Goal: Information Seeking & Learning: Learn about a topic

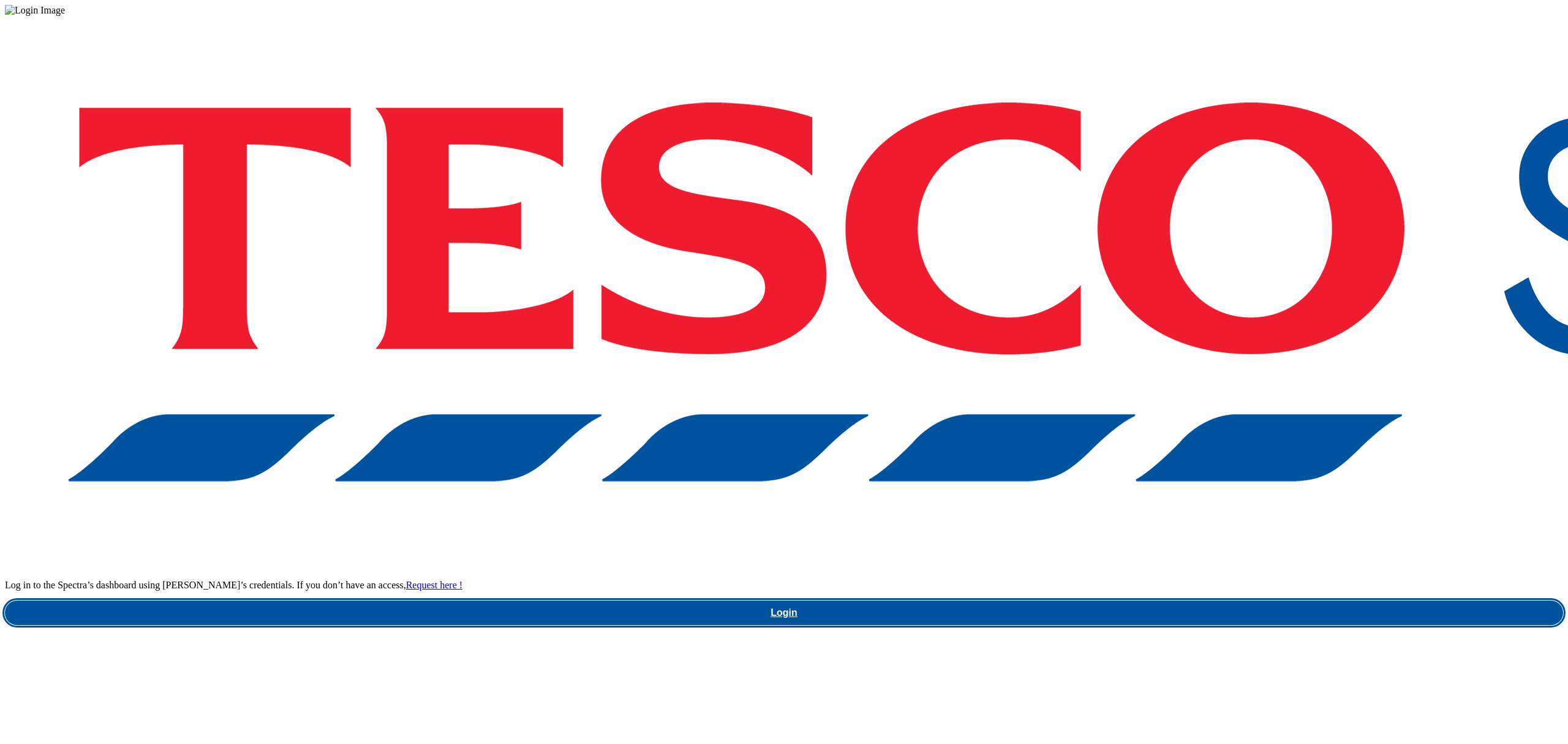
click at [1169, 600] on link "Login" at bounding box center [784, 612] width 1558 height 24
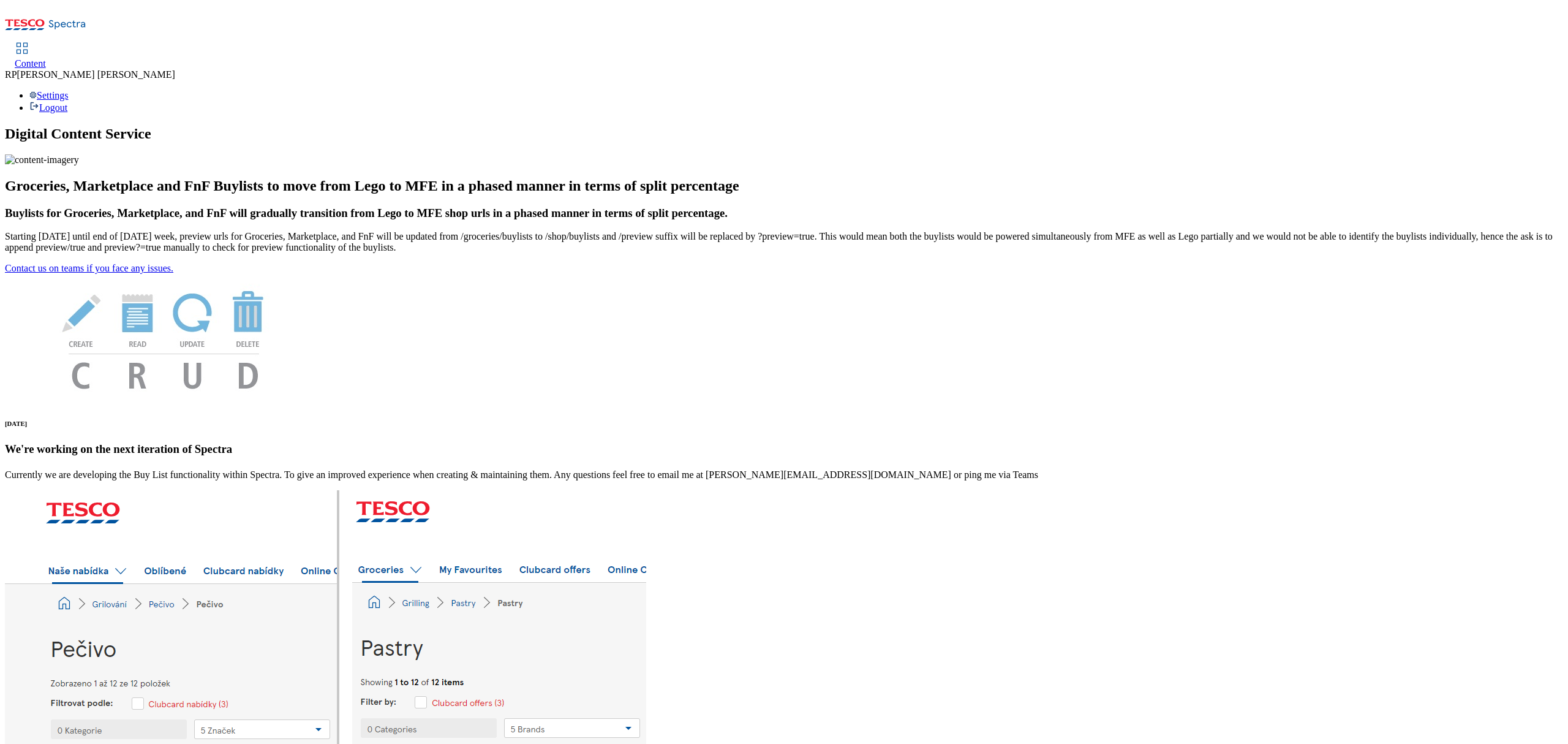
click at [46, 58] on span "Content" at bounding box center [30, 64] width 31 height 11
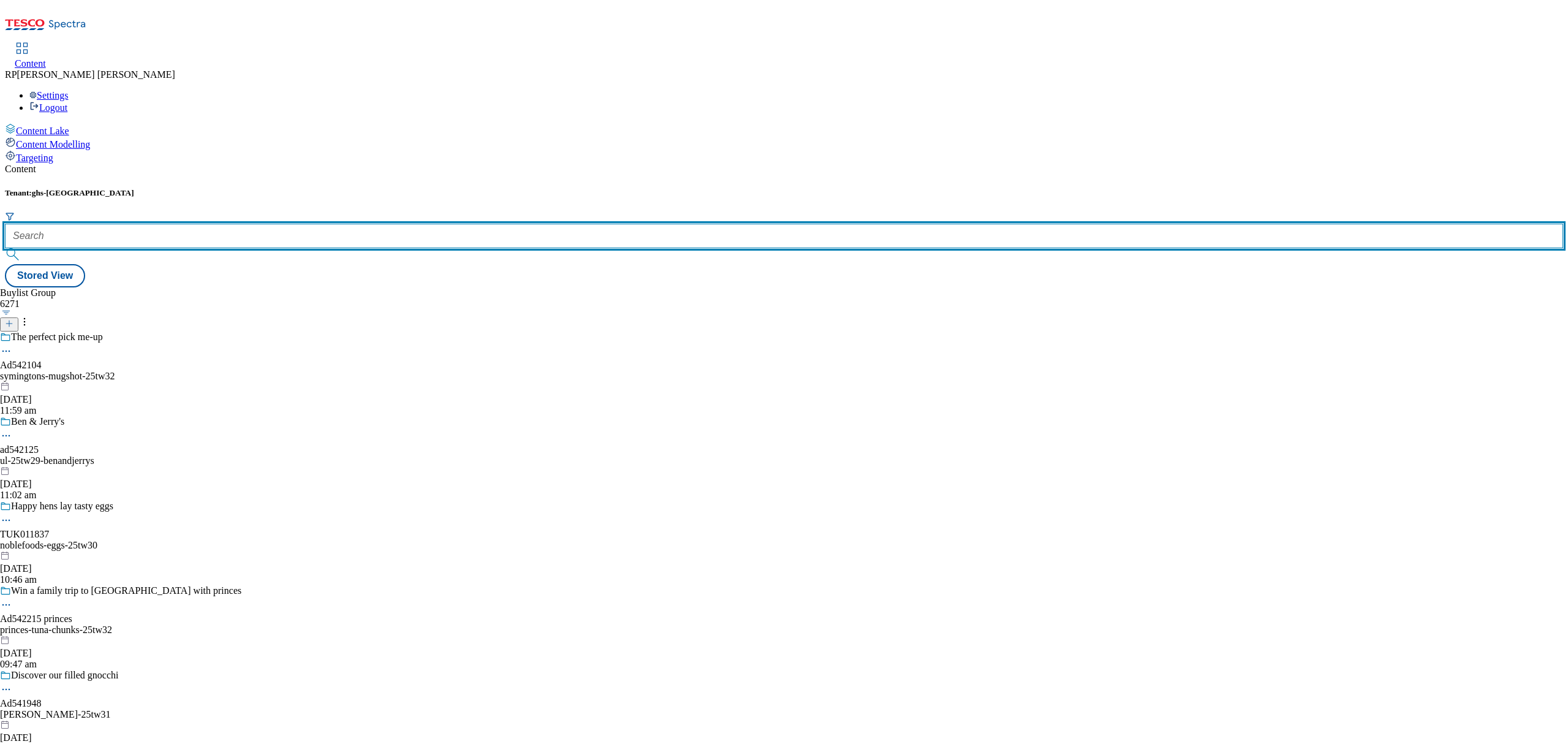
click at [314, 224] on input "text" at bounding box center [784, 235] width 1558 height 24
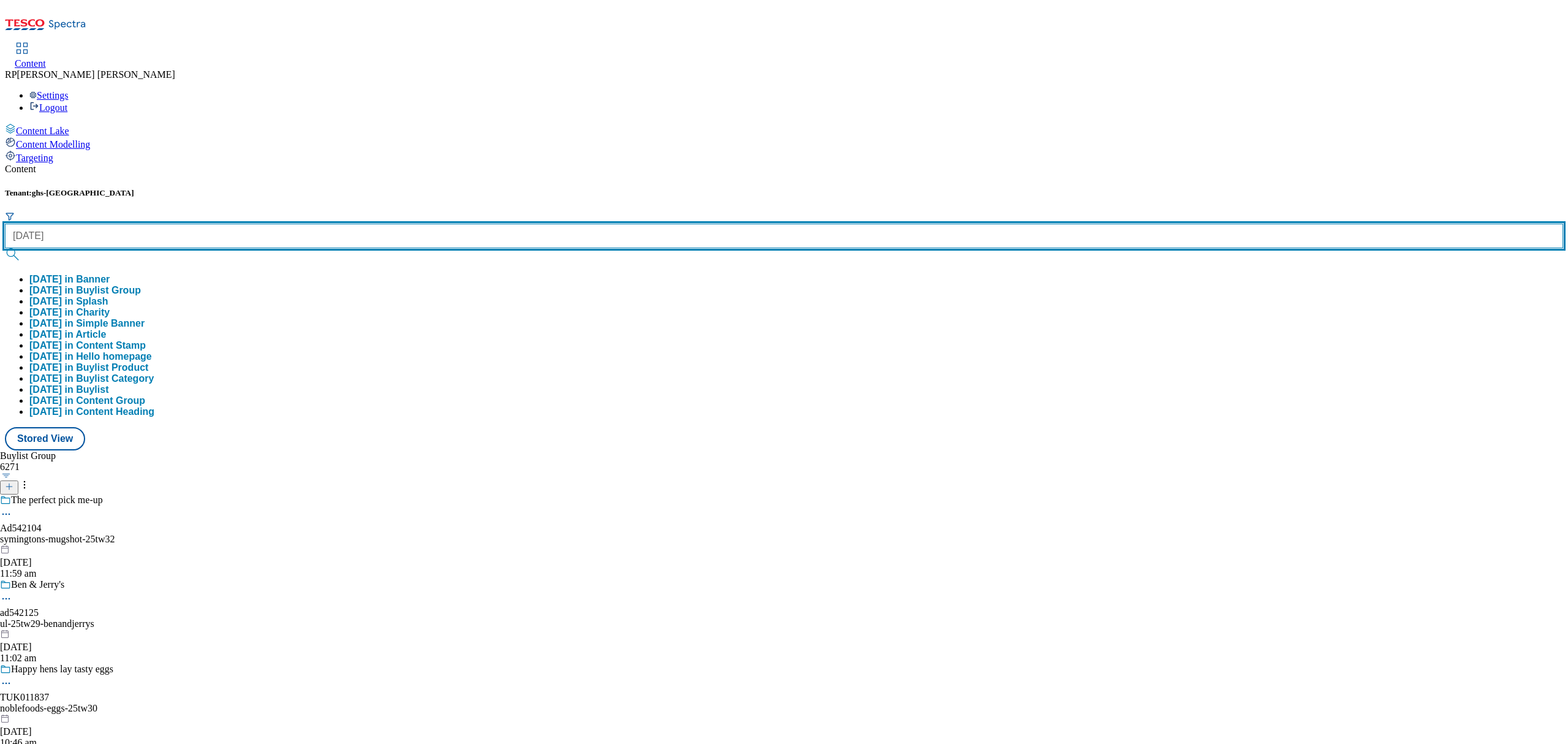
type input "[DATE]"
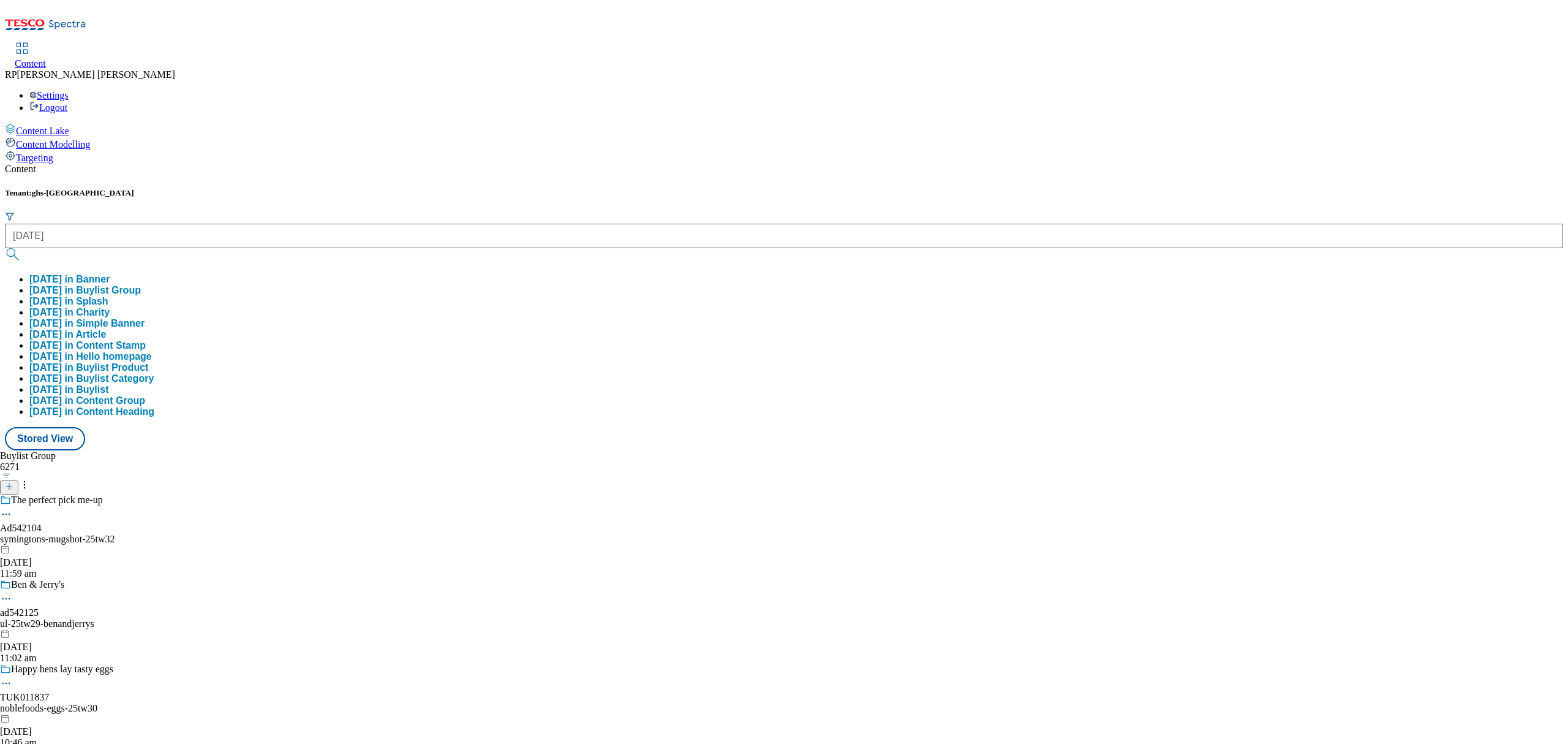
click at [141, 285] on button "[DATE] in Buylist Group" at bounding box center [85, 290] width 111 height 11
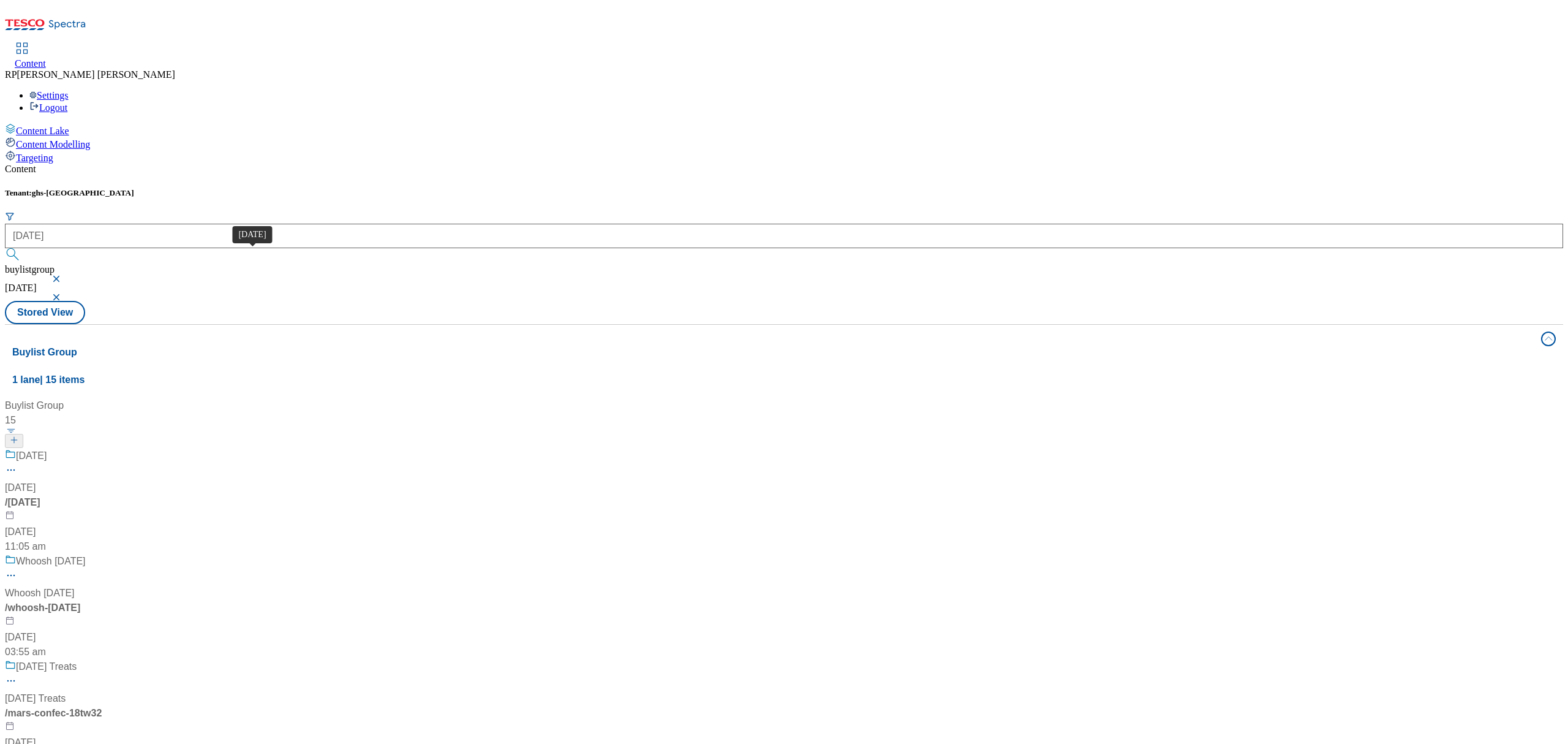
click at [47, 448] on span "[DATE]" at bounding box center [31, 456] width 31 height 15
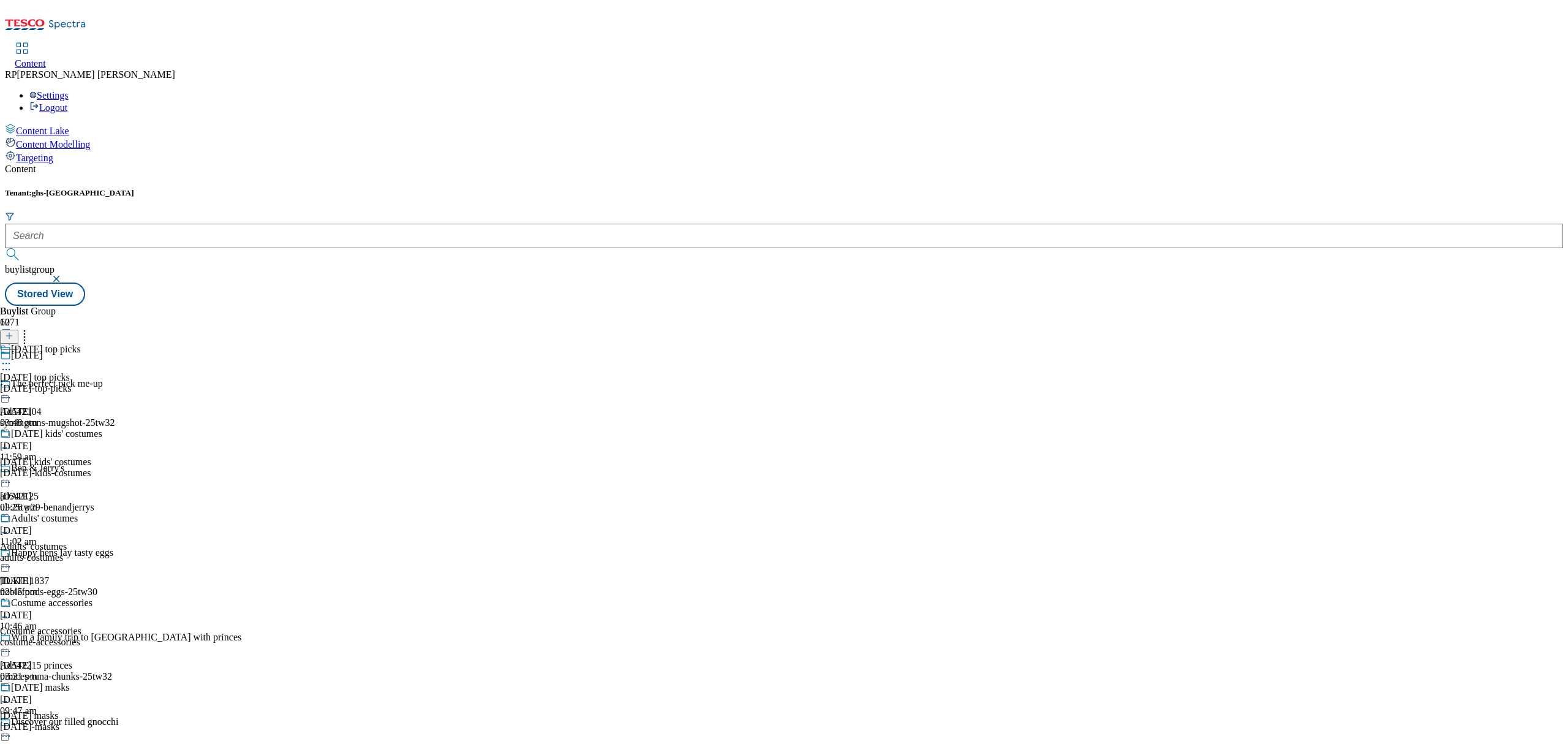
click at [102, 467] on div "[DATE]-kids-costumes" at bounding box center [51, 473] width 102 height 11
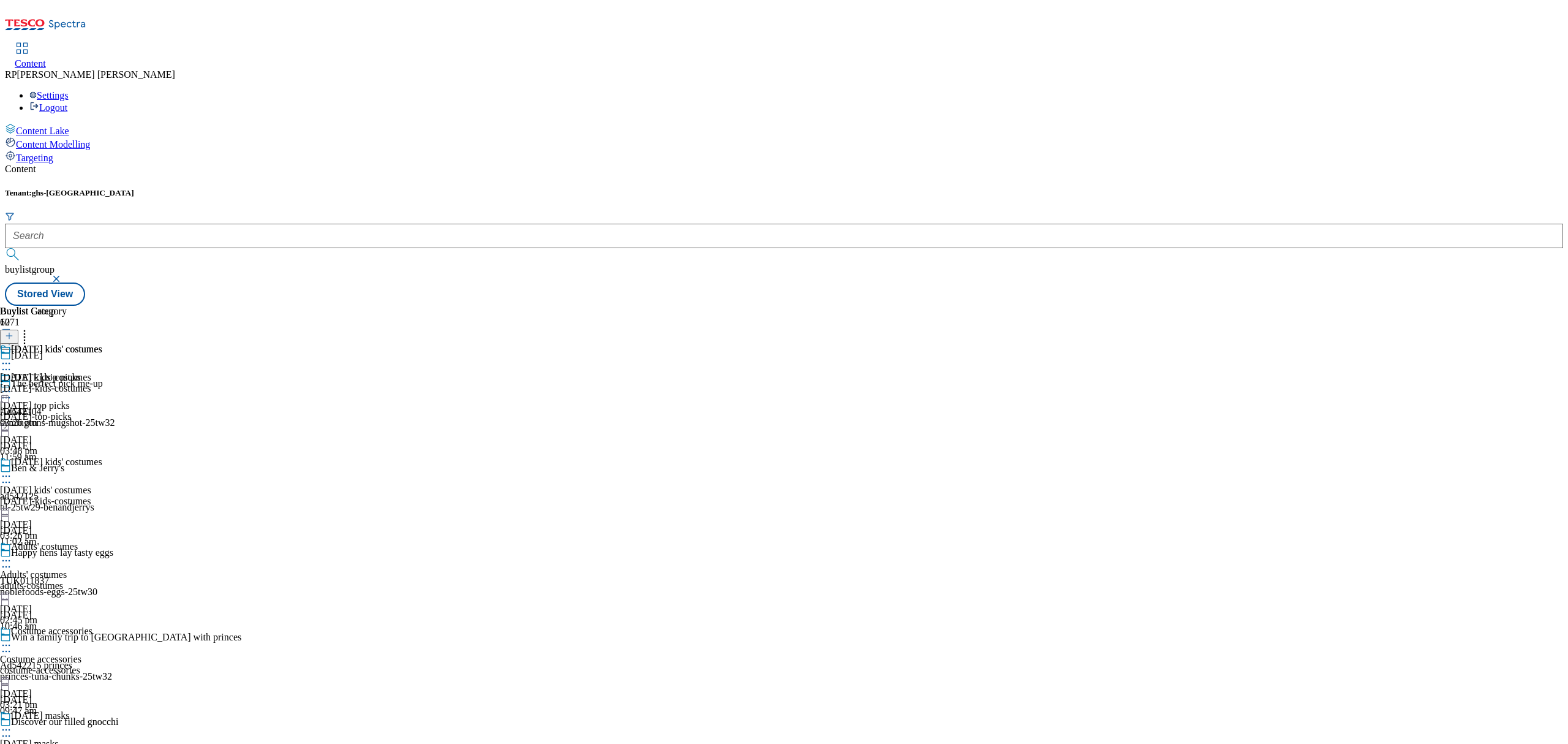
click at [102, 343] on div "[DATE] kids' costumes [DATE] kids' costumes [DATE]-kids-costumes [DATE] 03:26 pm" at bounding box center [51, 385] width 102 height 84
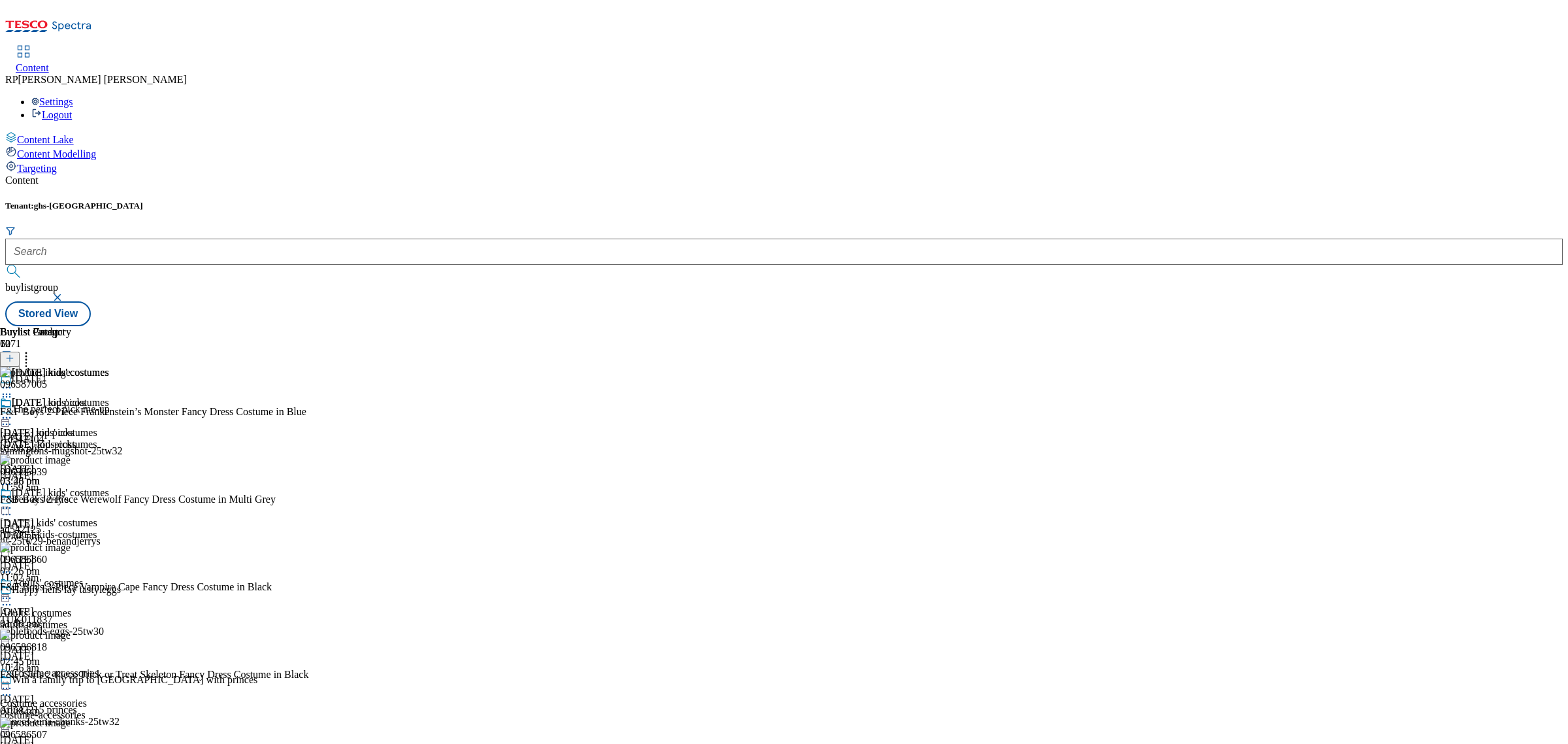
scroll to position [572, 0]
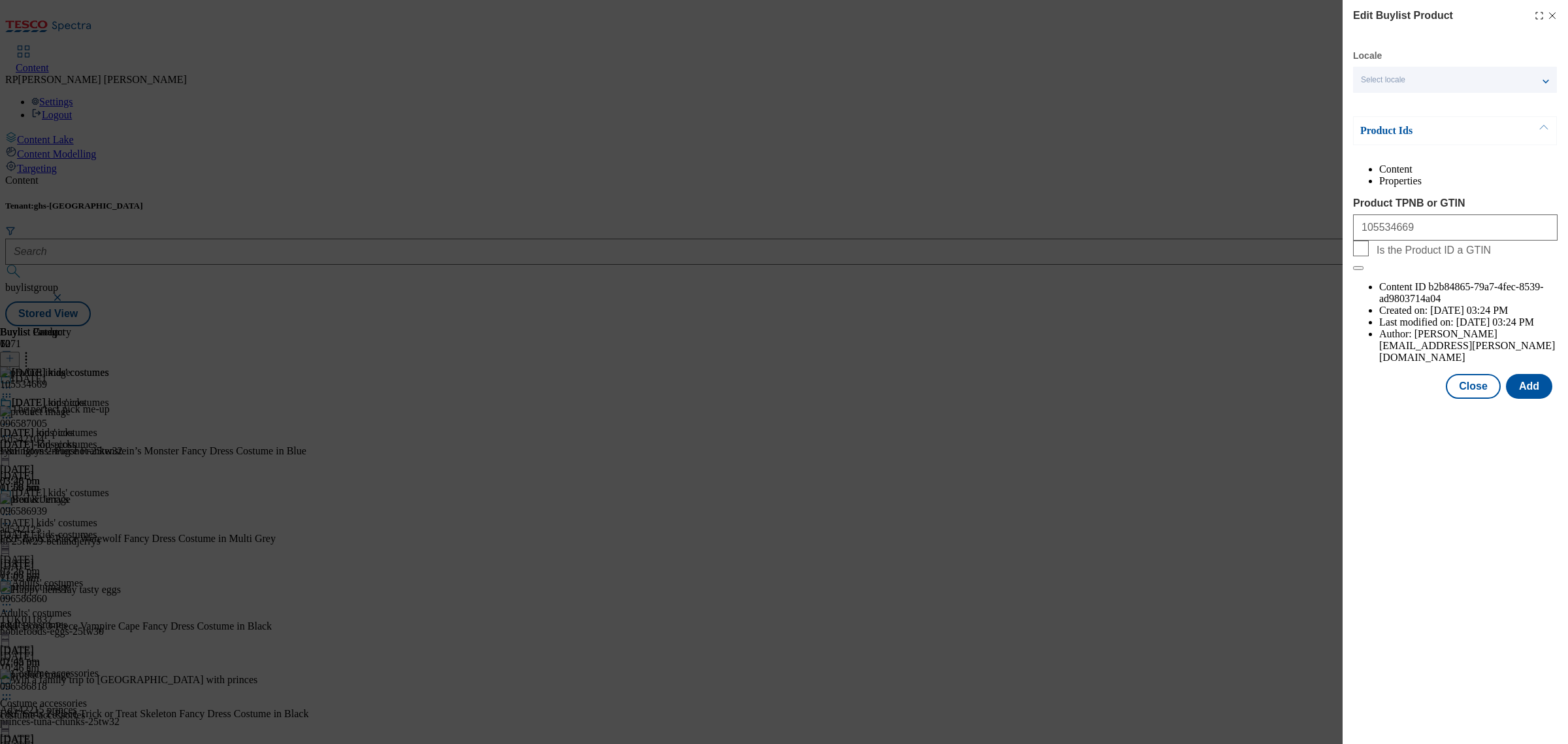
click at [1516, 179] on li "Properties" at bounding box center [1468, 181] width 178 height 12
click at [1239, 283] on div "Edit Buylist Product Locale Select locale English Welsh Product Ids Content Pro…" at bounding box center [784, 372] width 1568 height 744
click at [1105, 381] on div "Edit Buylist Product Locale Select locale English Welsh Product Ids Content Pro…" at bounding box center [784, 372] width 1568 height 744
click at [1464, 374] on button "Close" at bounding box center [1473, 386] width 55 height 25
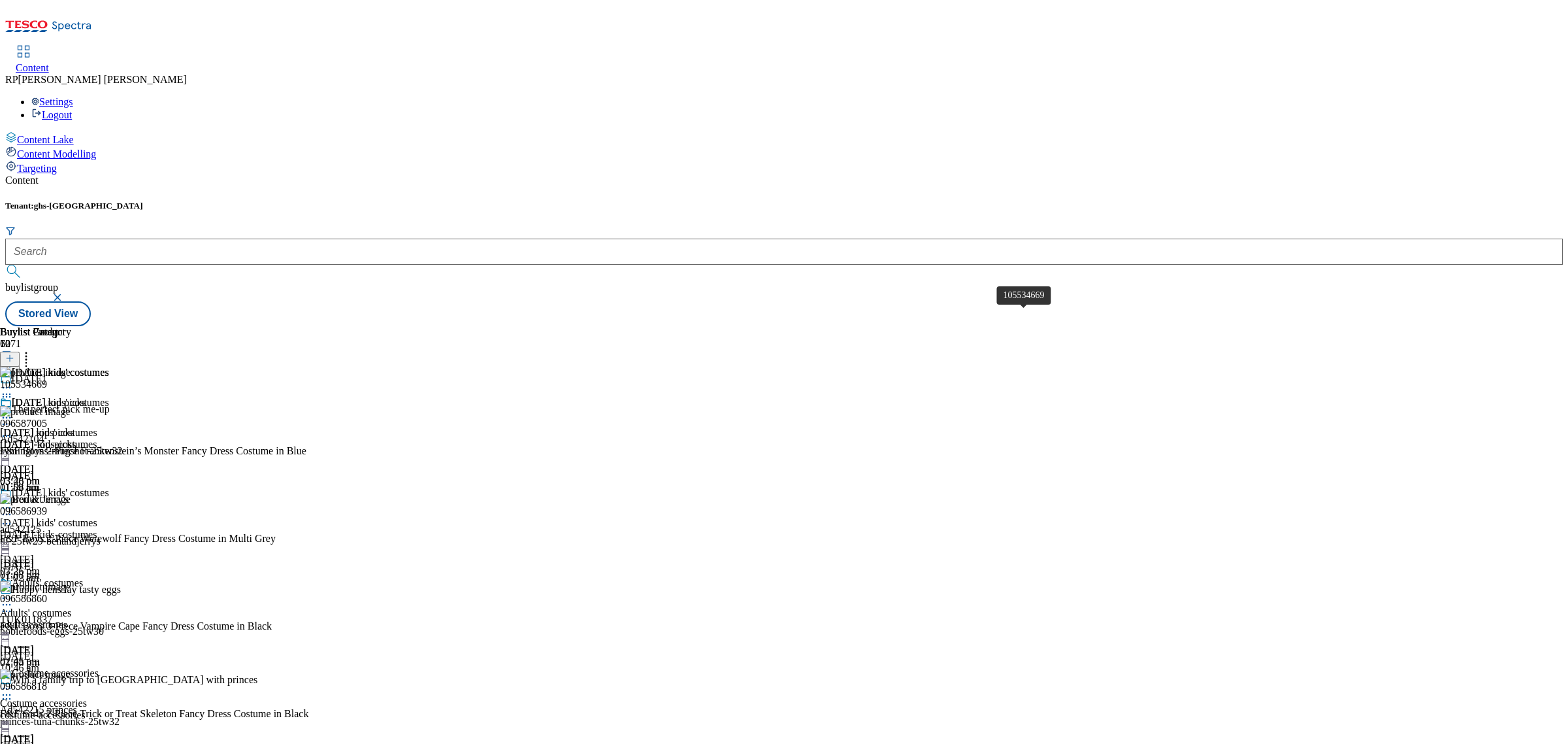
copy div "105534669"
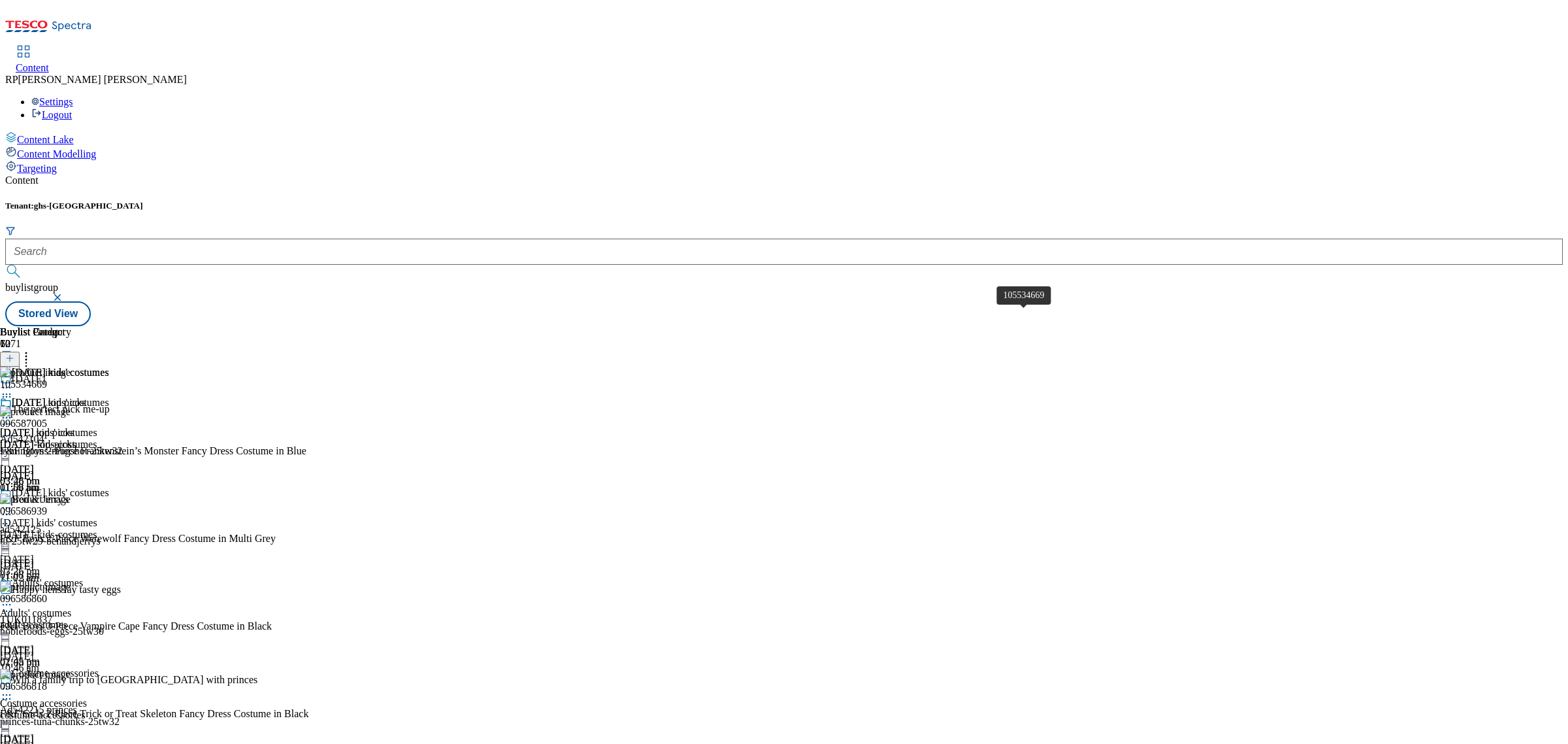
copy div "105536922"
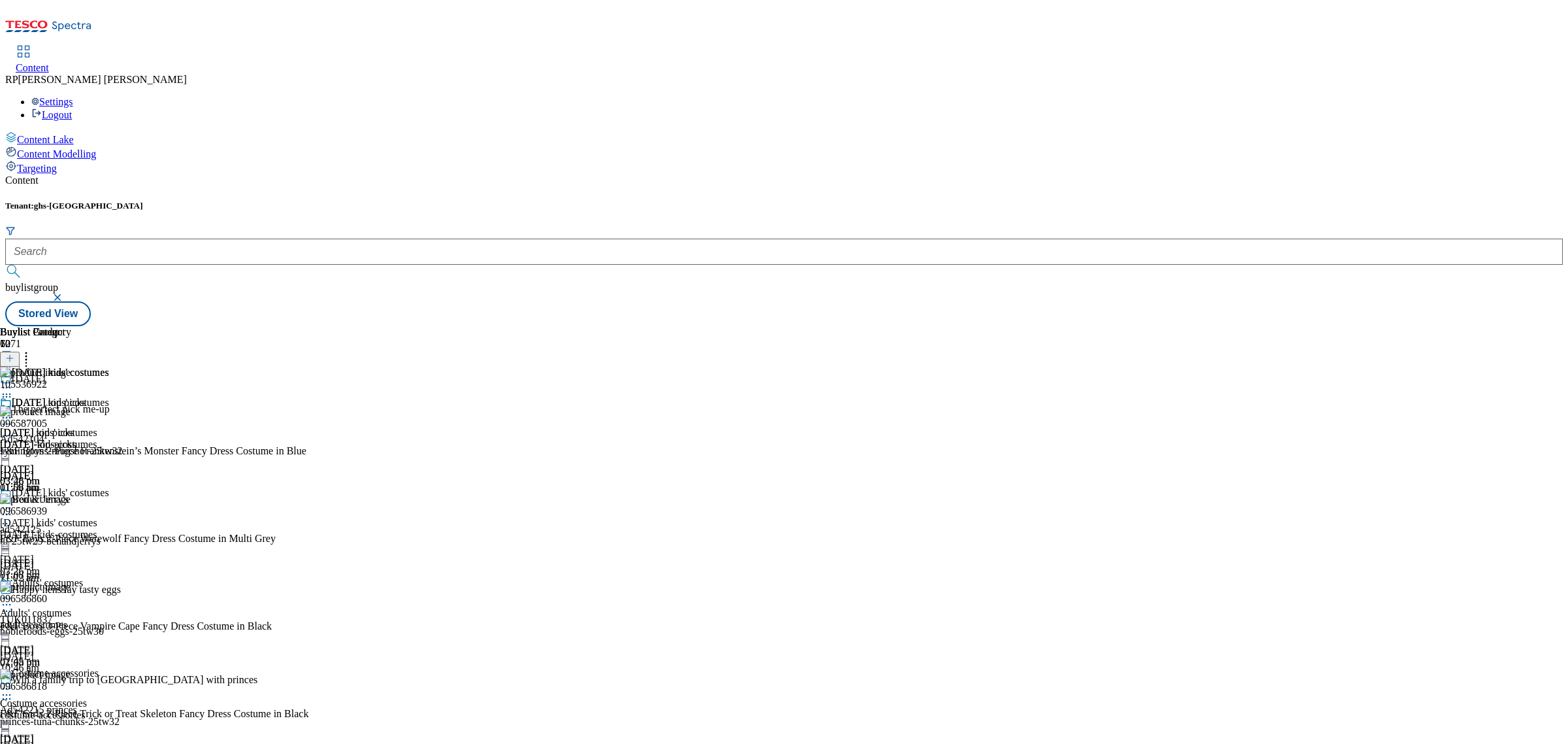
click at [109, 619] on div "adults-costumes" at bounding box center [55, 625] width 109 height 12
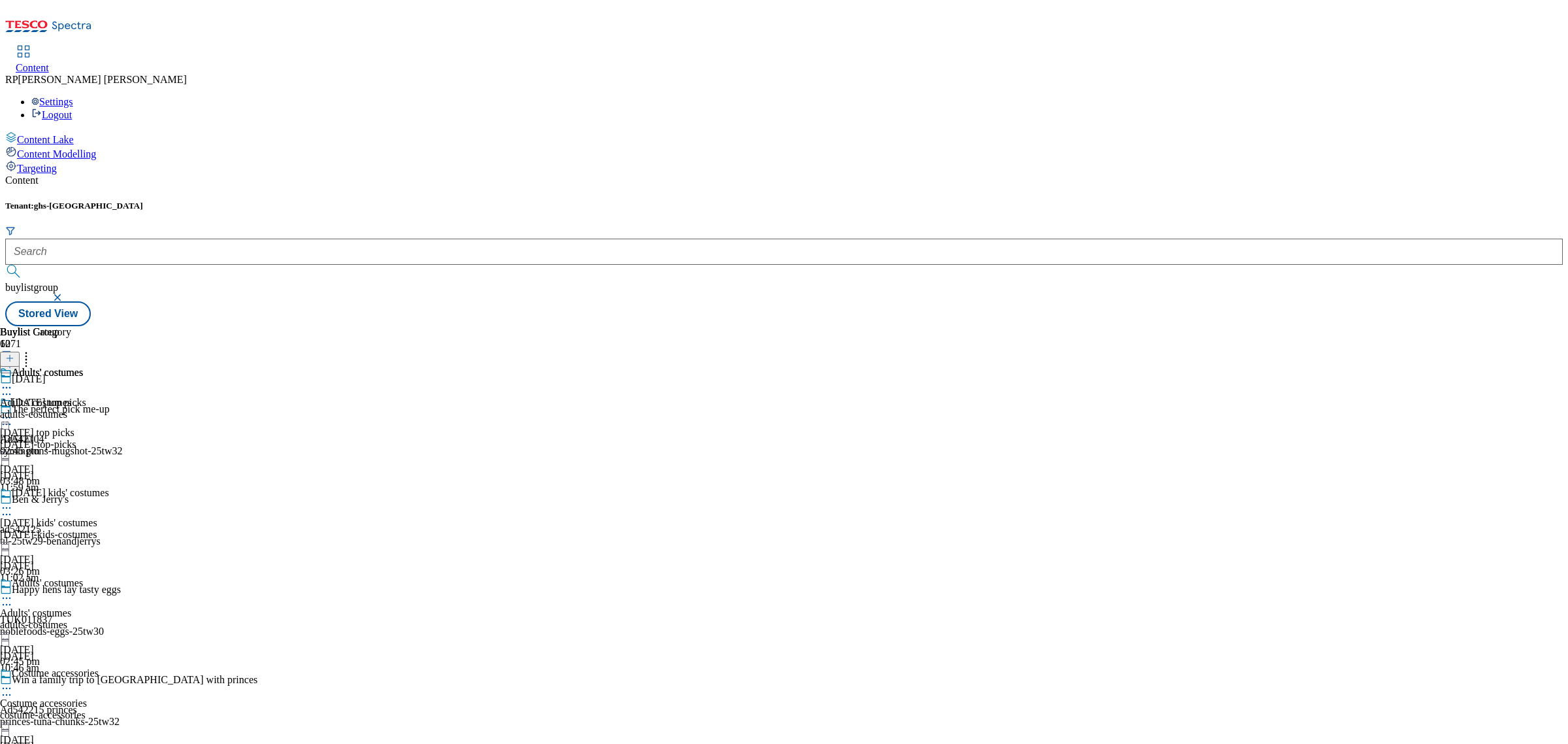
click at [83, 408] on div "adults-costumes" at bounding box center [41, 414] width 83 height 12
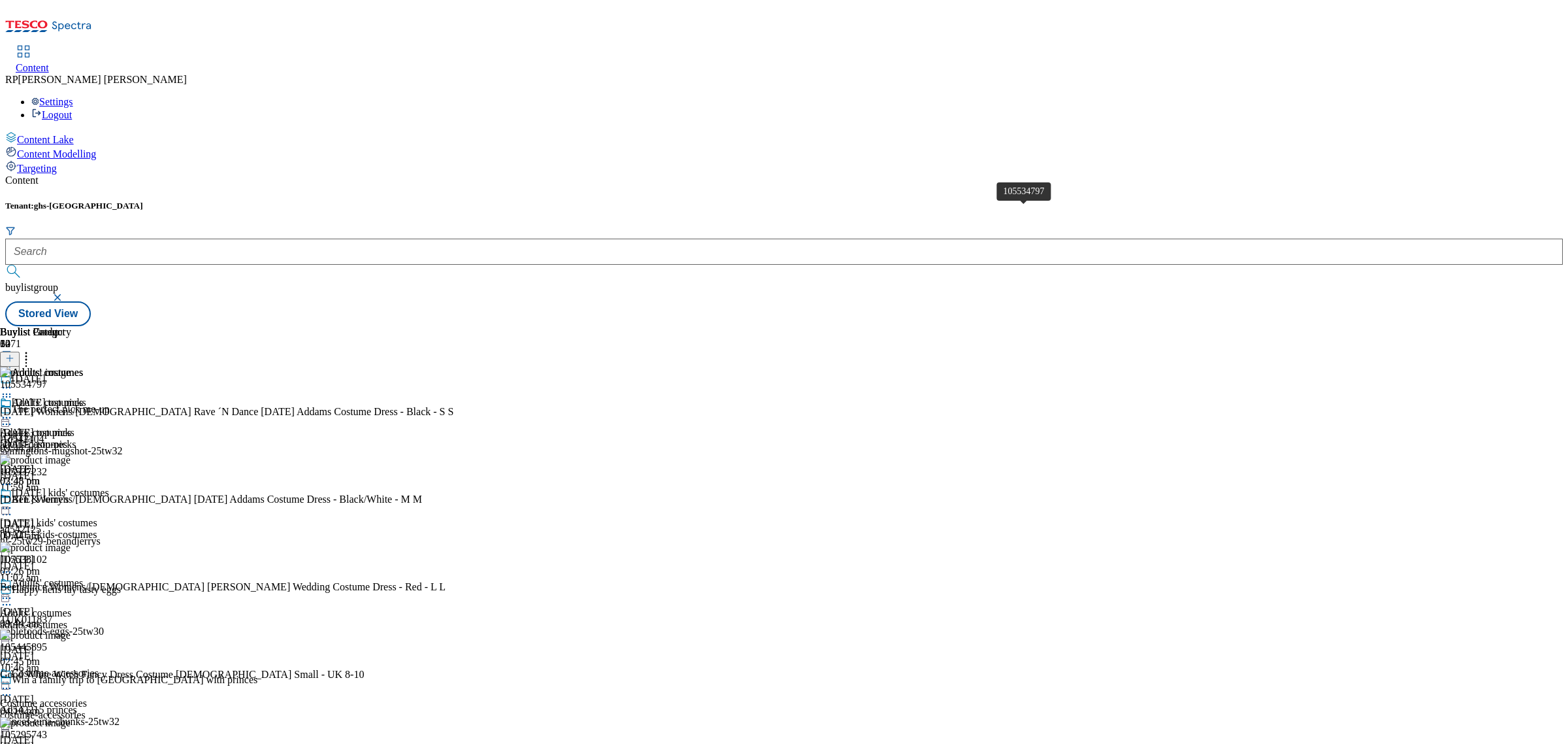
click at [47, 379] on div "105534797" at bounding box center [23, 384] width 47 height 12
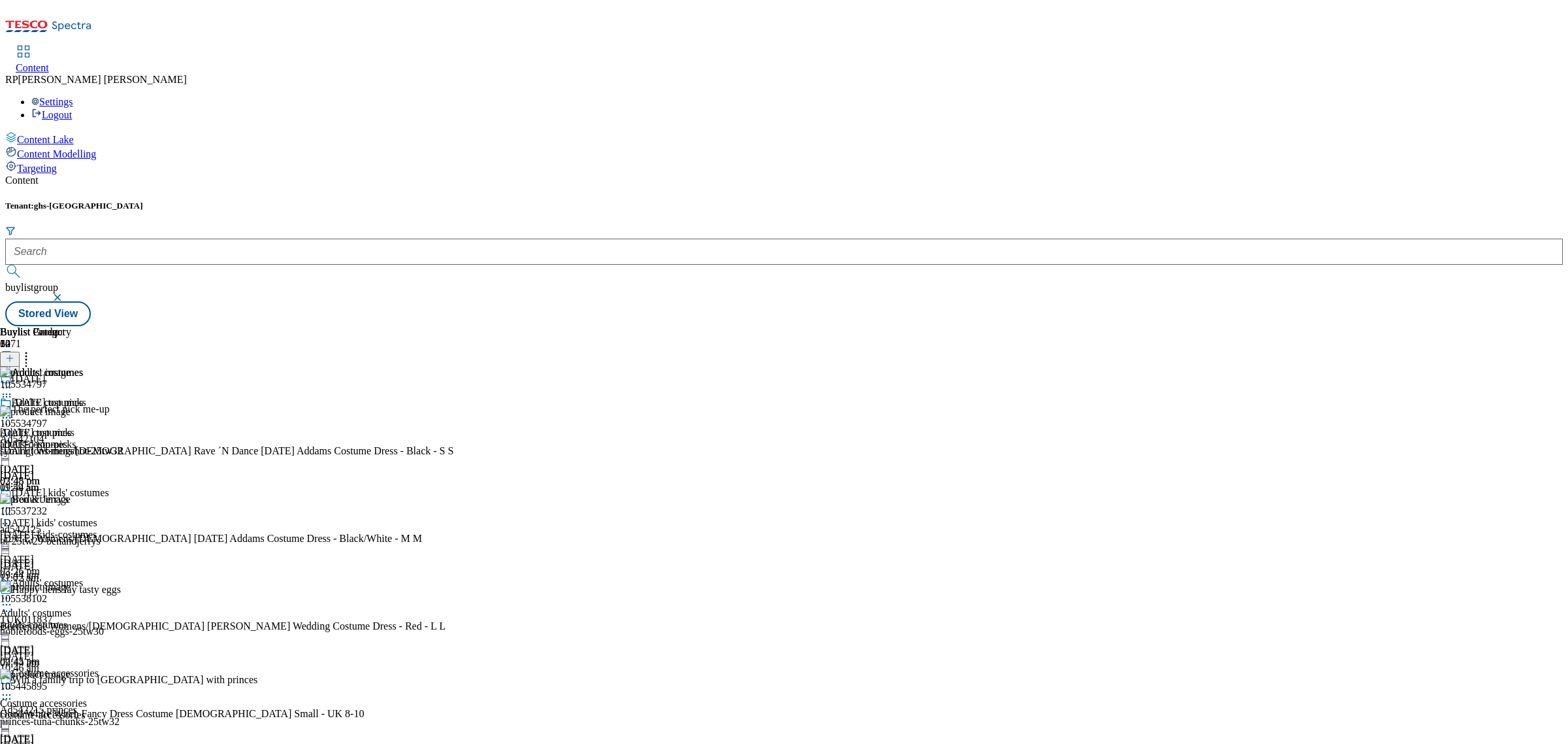
click at [47, 418] on div "105534797" at bounding box center [23, 424] width 47 height 12
click at [47, 505] on div "105537232" at bounding box center [23, 511] width 47 height 12
copy div "105537232"
click at [47, 505] on div "105537232" at bounding box center [23, 511] width 47 height 12
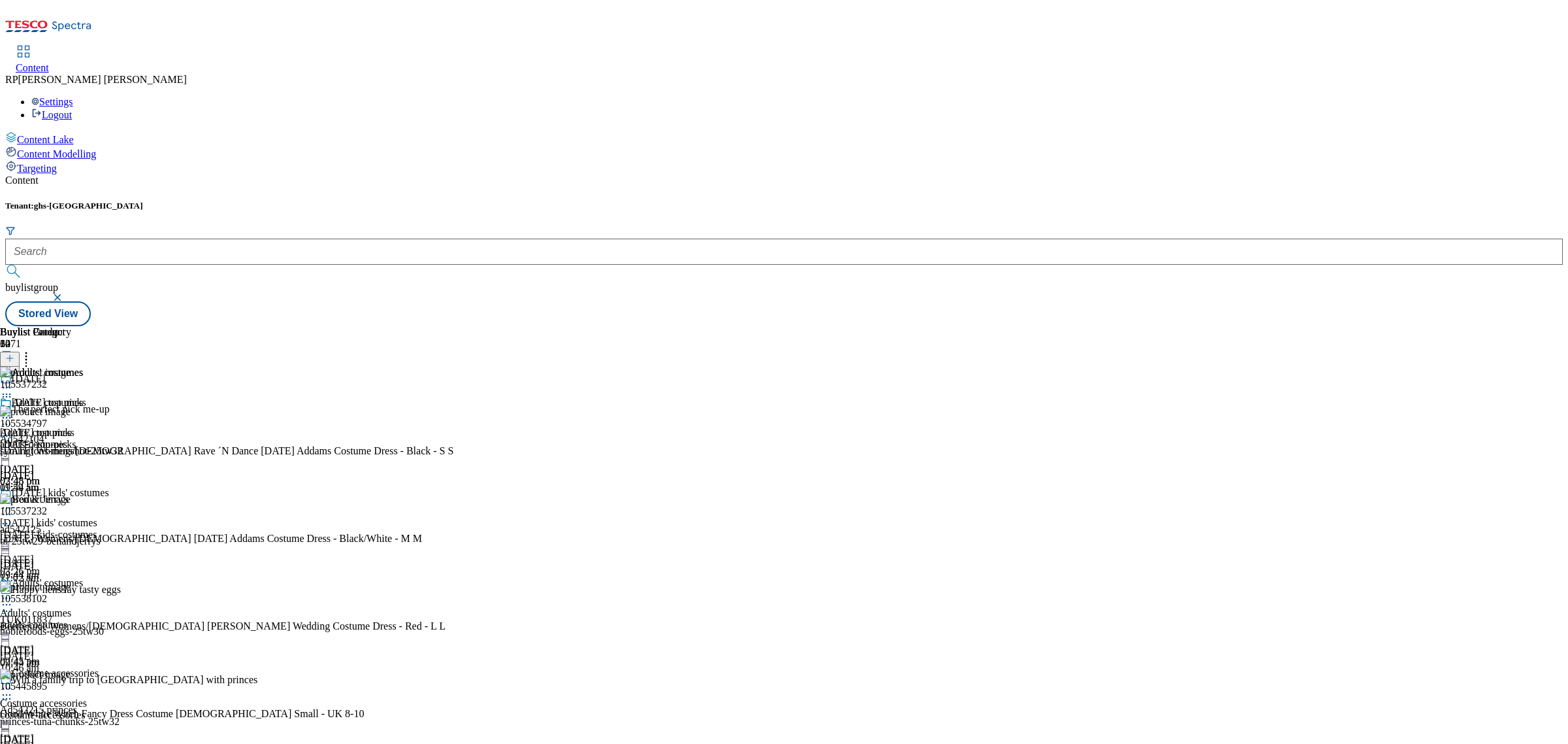
scroll to position [163, 0]
click at [109, 667] on div "Costume accessories Costume accessories costume-accessories [DATE] 03:21 pm" at bounding box center [55, 712] width 109 height 90
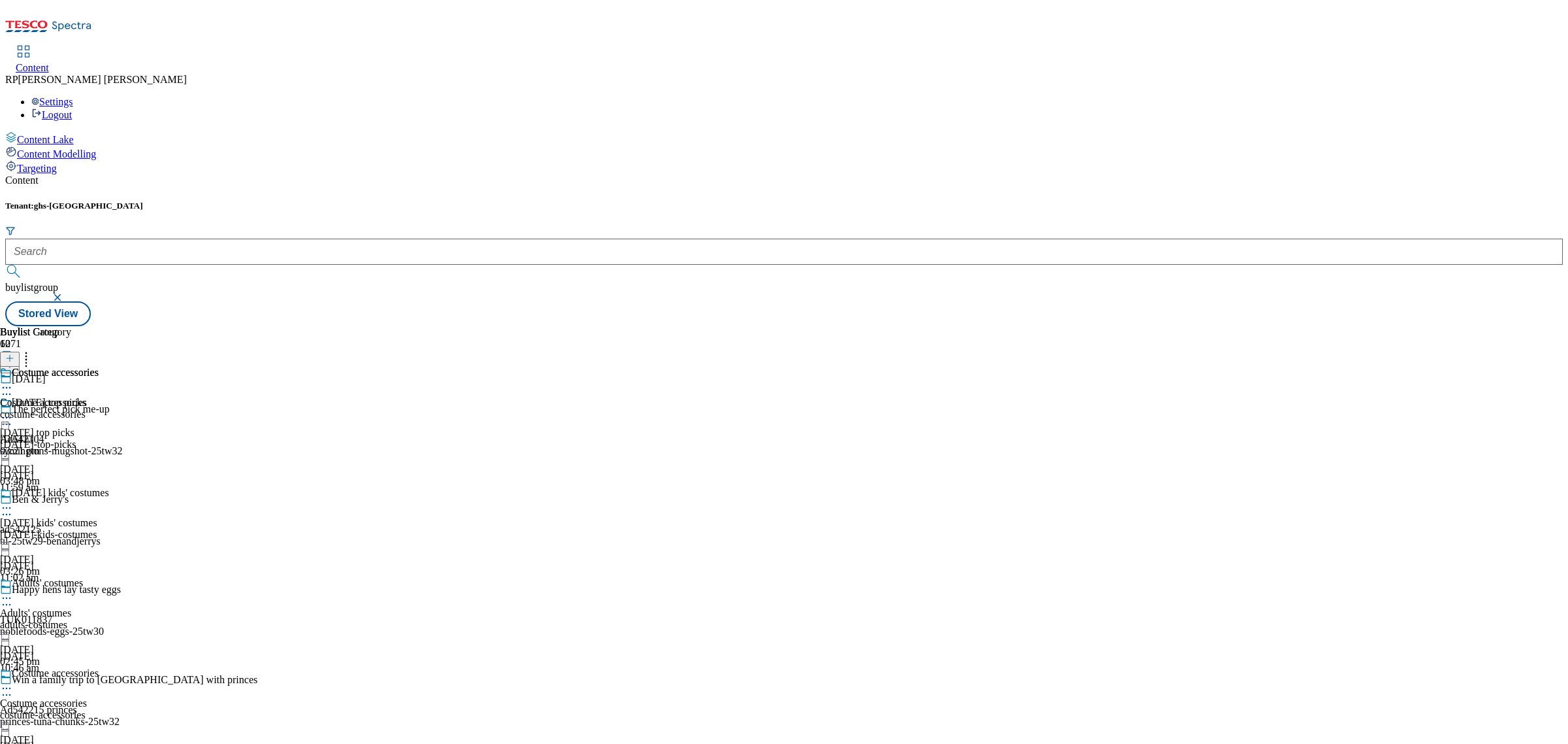
click at [99, 408] on div "costume-accessories" at bounding box center [49, 414] width 99 height 12
click at [99, 438] on div "costume-accessories" at bounding box center [49, 444] width 99 height 12
click at [109, 667] on div "Costume accessories Costume accessories costume-accessories [DATE] 03:21 pm" at bounding box center [55, 712] width 109 height 90
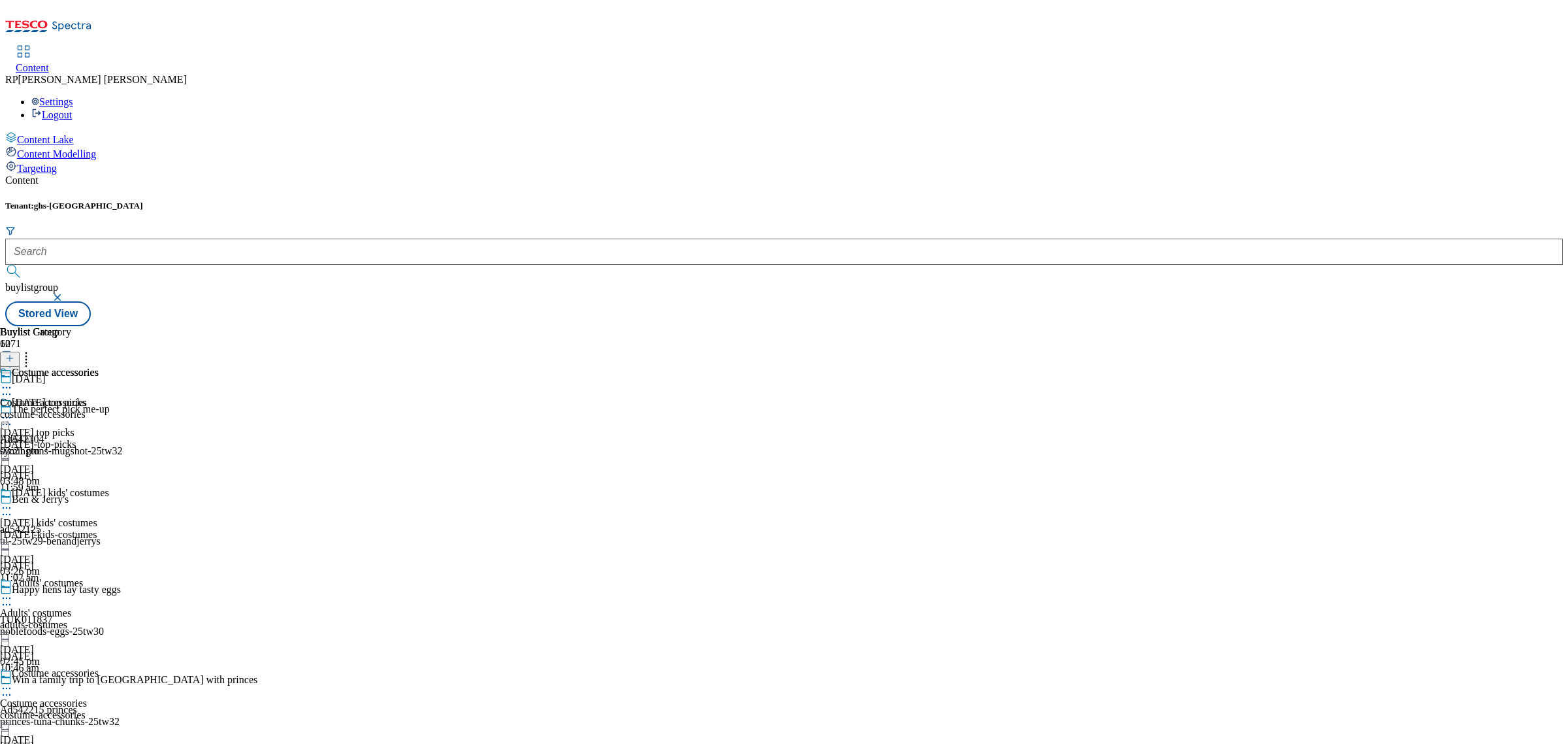
click at [109, 667] on div "Costume accessories Costume accessories costume-accessories [DATE] 03:21 pm" at bounding box center [55, 712] width 109 height 90
click at [99, 366] on div "Costume accessories" at bounding box center [55, 372] width 87 height 12
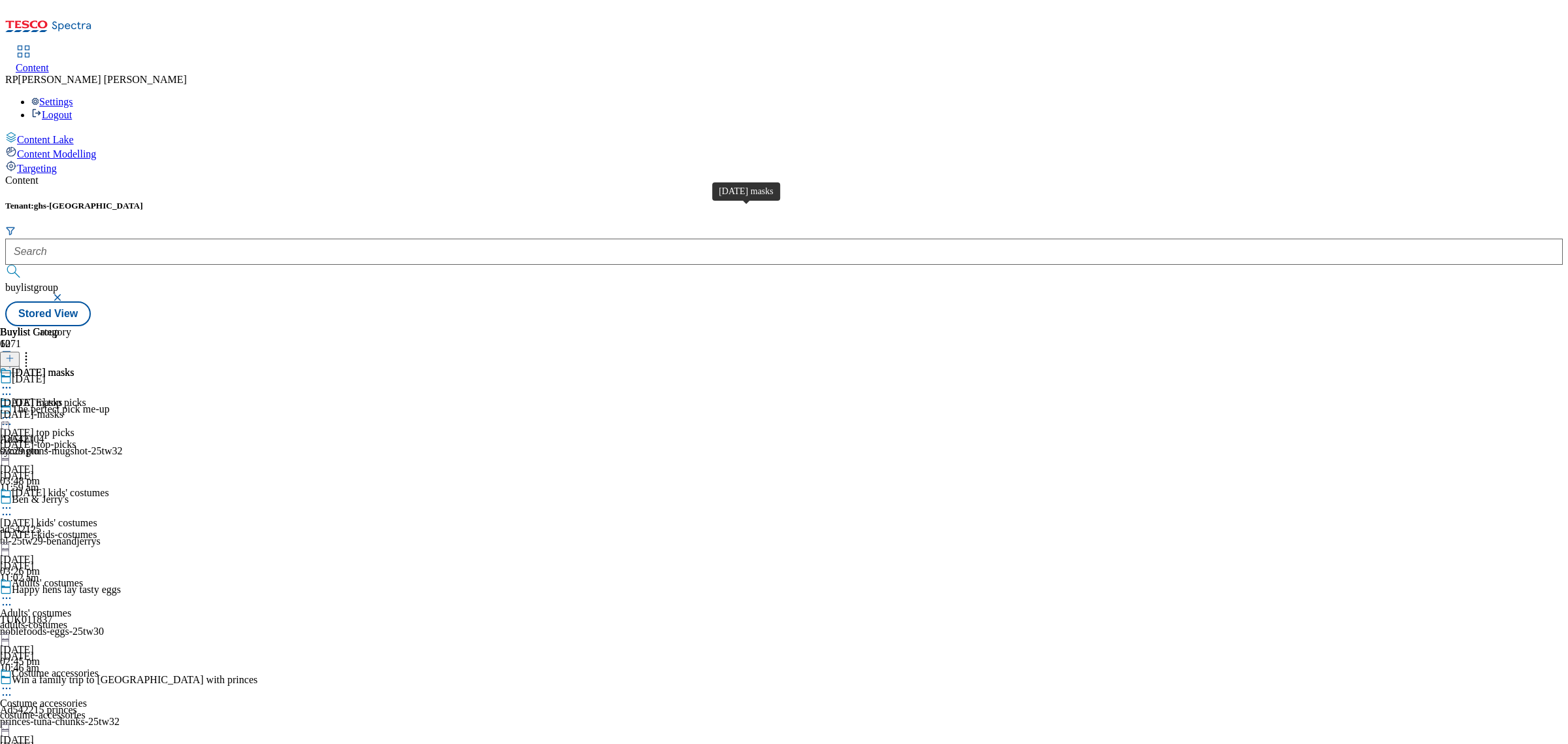
click at [75, 366] on div "[DATE] masks" at bounding box center [42, 372] width 62 height 12
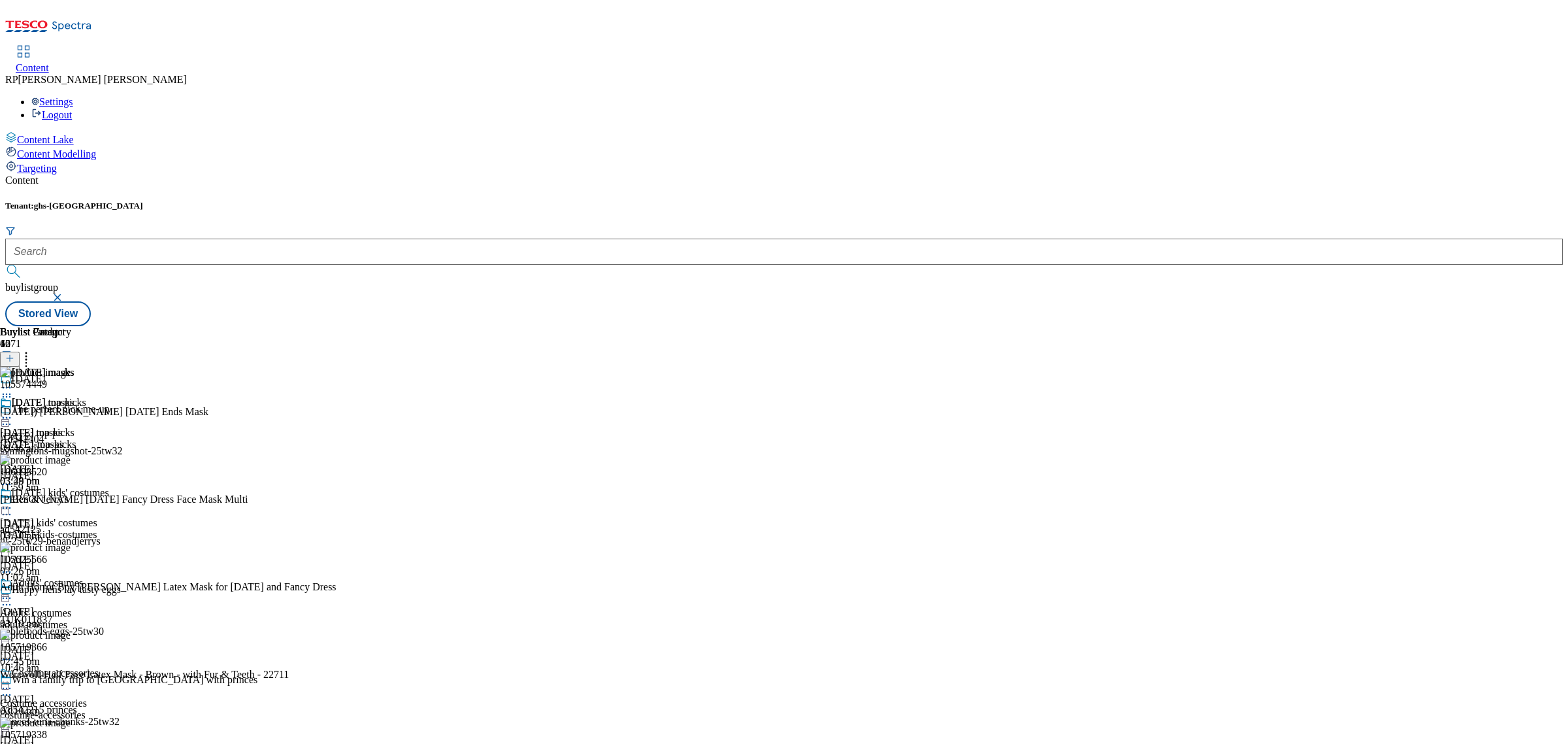
scroll to position [993, 0]
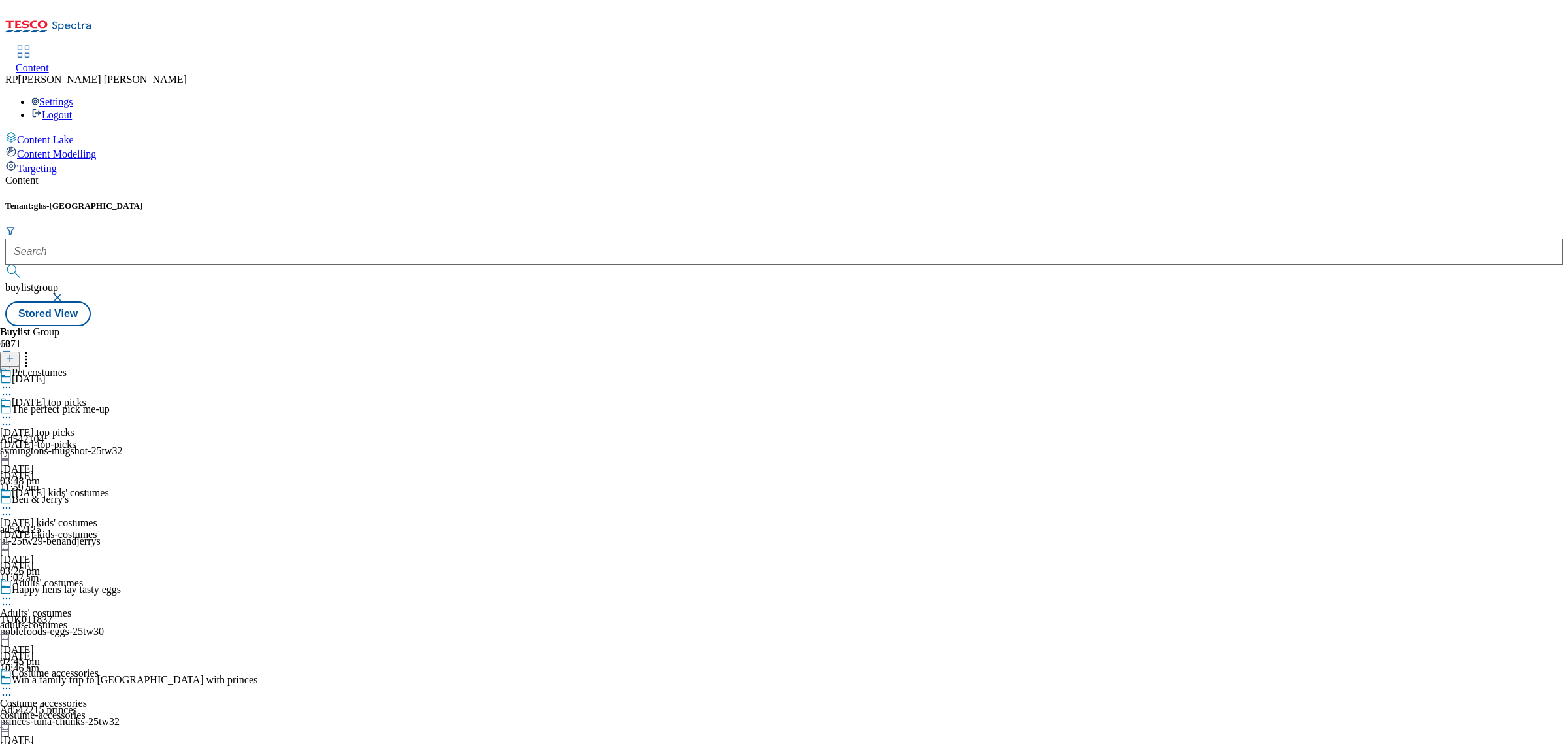
scroll to position [939, 0]
